Goal: Navigation & Orientation: Find specific page/section

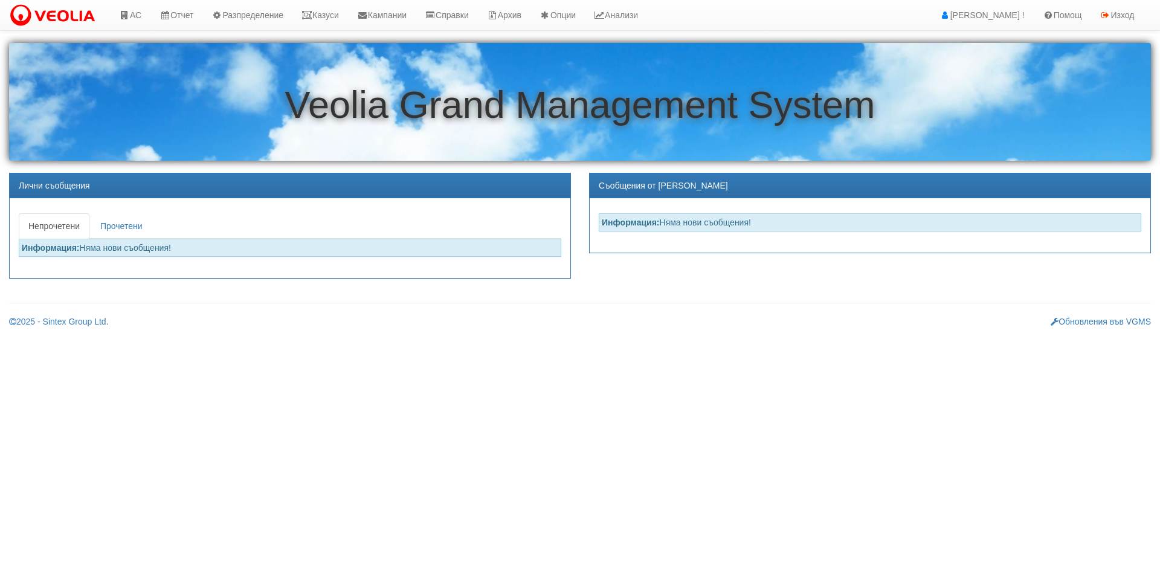
drag, startPoint x: 285, startPoint y: 389, endPoint x: 311, endPoint y: 454, distance: 69.4
click at [285, 337] on html "АС Отчет Настройки Период Глобални Параметри Сваляне Отчетни Карти Нулиране УДР" at bounding box center [580, 168] width 1160 height 337
click at [324, 8] on link "Казуси" at bounding box center [320, 15] width 56 height 30
